Goal: Check status: Check status

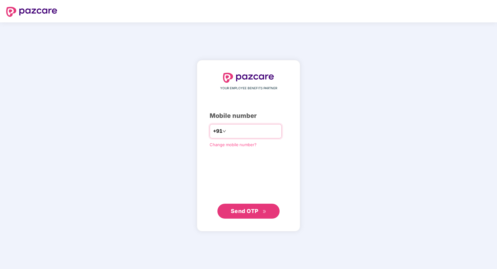
click at [228, 132] on input "number" at bounding box center [253, 131] width 51 height 10
type input "**********"
click at [242, 211] on span "Send OTP" at bounding box center [245, 211] width 28 height 7
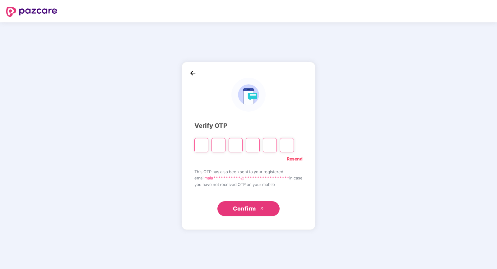
type input "*"
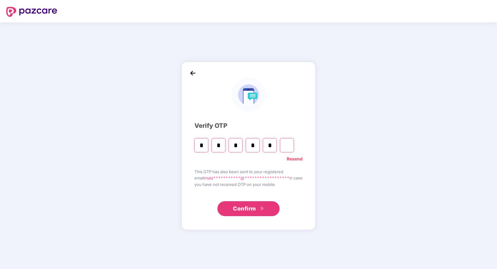
type input "*"
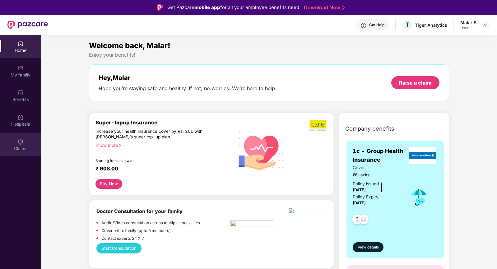
click at [22, 142] on img at bounding box center [20, 142] width 6 height 6
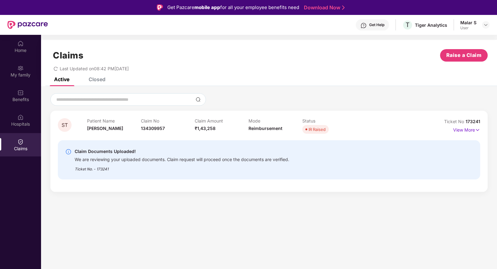
click at [97, 83] on div "Closed" at bounding box center [92, 80] width 26 height 14
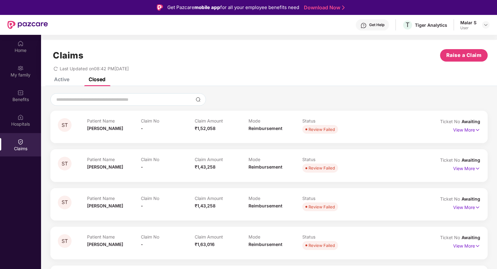
click at [68, 81] on div "Active" at bounding box center [61, 79] width 15 height 6
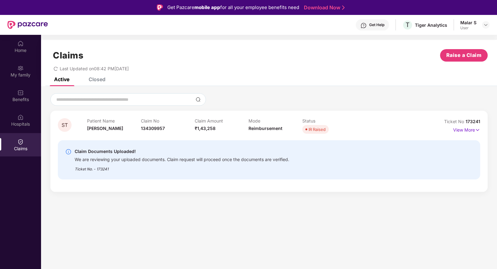
click at [100, 83] on div "Closed" at bounding box center [92, 80] width 26 height 14
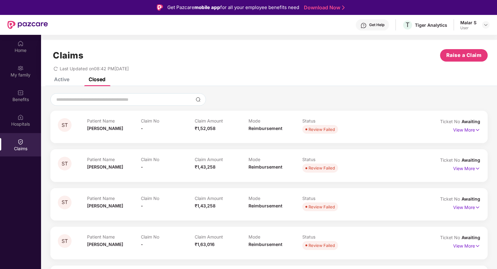
click at [70, 81] on div "Active Closed" at bounding box center [75, 80] width 61 height 14
click at [62, 81] on div "Active" at bounding box center [61, 79] width 15 height 6
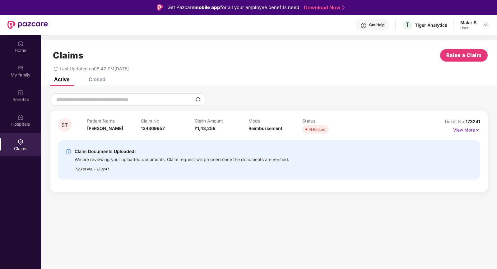
click at [98, 81] on div "Closed" at bounding box center [97, 79] width 17 height 6
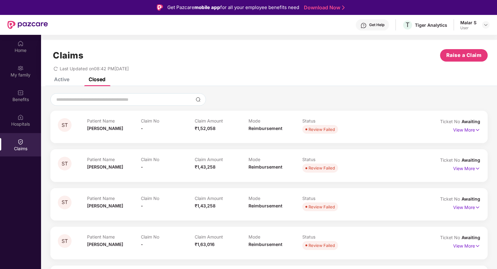
click at [68, 82] on div "Active" at bounding box center [61, 79] width 15 height 6
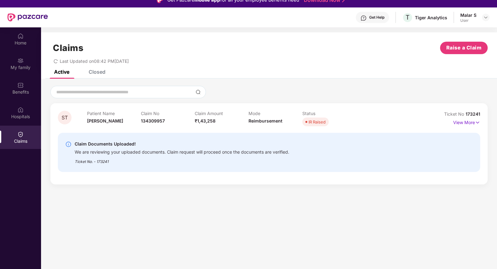
scroll to position [8, 0]
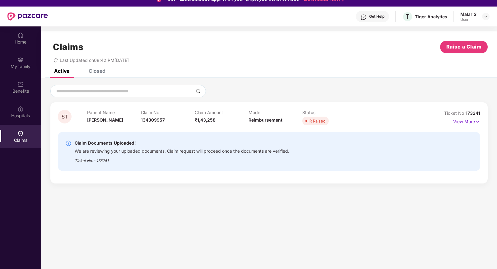
click at [317, 120] on div "IR Raised" at bounding box center [317, 121] width 17 height 6
click at [470, 122] on p "View More" at bounding box center [466, 121] width 27 height 8
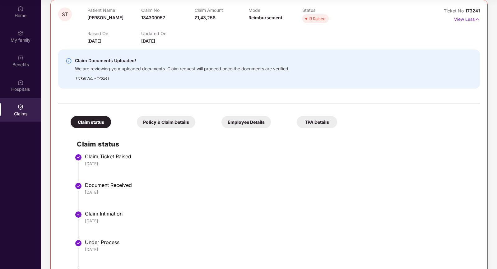
scroll to position [73, 0]
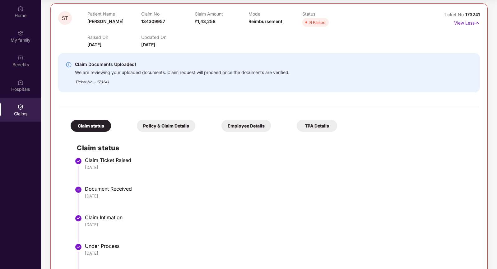
click at [152, 125] on div "Policy & Claim Details" at bounding box center [166, 126] width 59 height 12
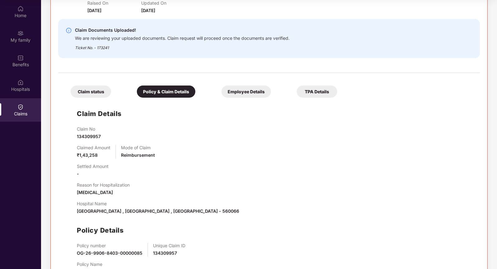
scroll to position [132, 0]
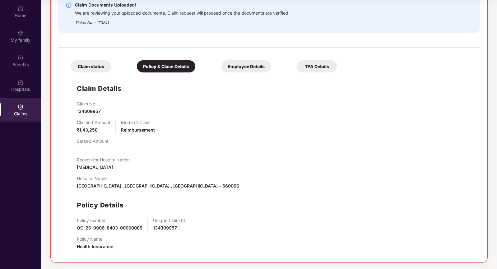
click at [183, 136] on div "Claim No 134309957 Claimed Amount ₹1,43,258 Mode of Claim Reimbursement Settled…" at bounding box center [275, 178] width 397 height 154
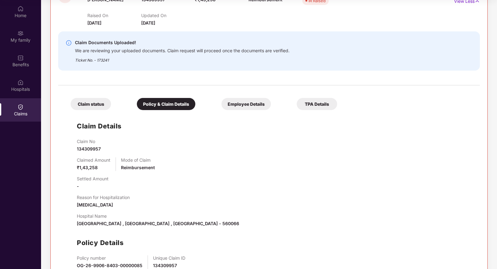
scroll to position [94, 0]
click at [222, 101] on div "Employee Details" at bounding box center [246, 104] width 49 height 12
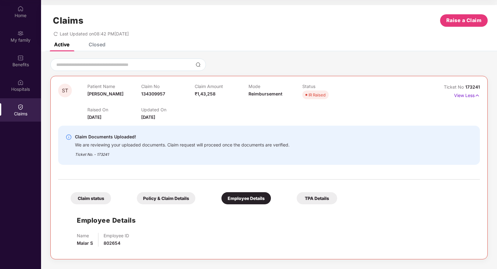
click at [297, 196] on div "TPA Details" at bounding box center [317, 198] width 40 height 12
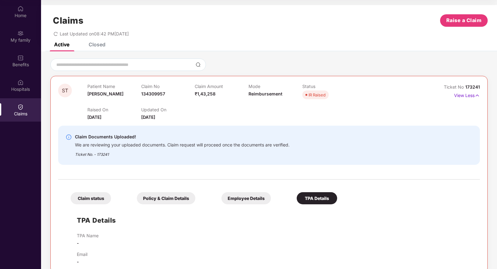
click at [95, 45] on div "Closed" at bounding box center [97, 44] width 17 height 6
